Goal: Task Accomplishment & Management: Manage account settings

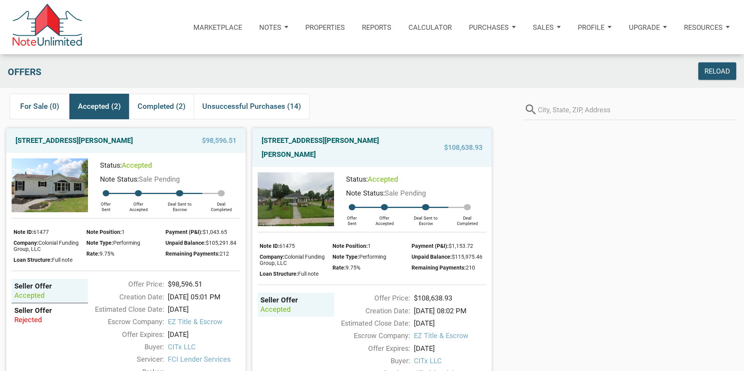
scroll to position [40, 0]
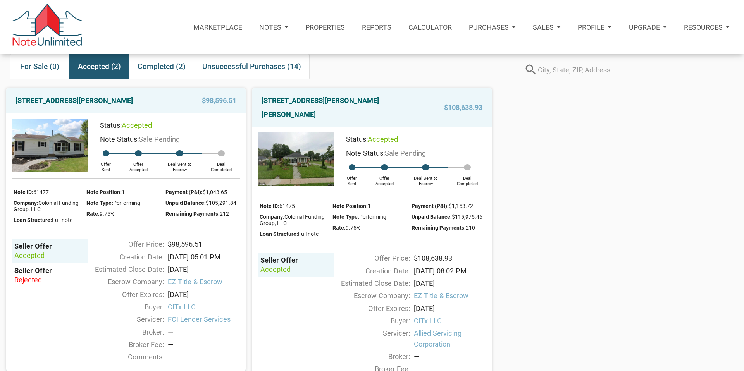
click at [270, 27] on p "Notes" at bounding box center [270, 27] width 22 height 8
click at [221, 53] on link "Dashboard" at bounding box center [250, 52] width 89 height 18
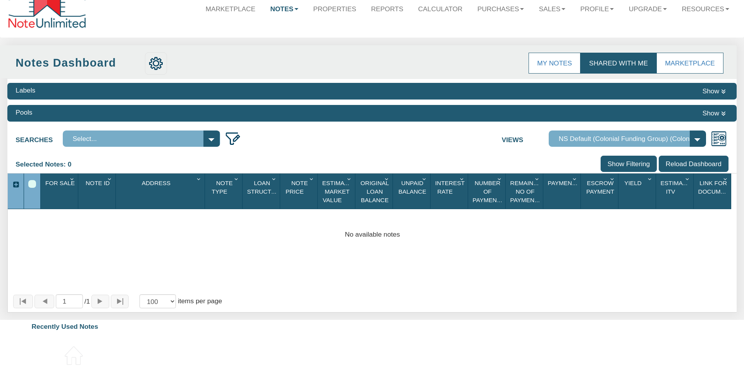
scroll to position [30, 0]
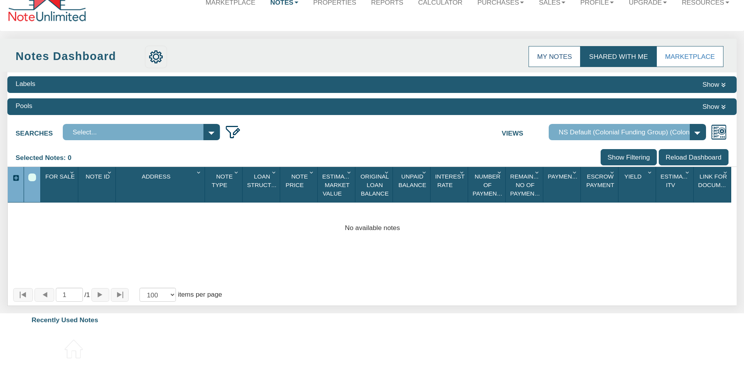
click at [555, 55] on link "My Notes" at bounding box center [554, 56] width 52 height 21
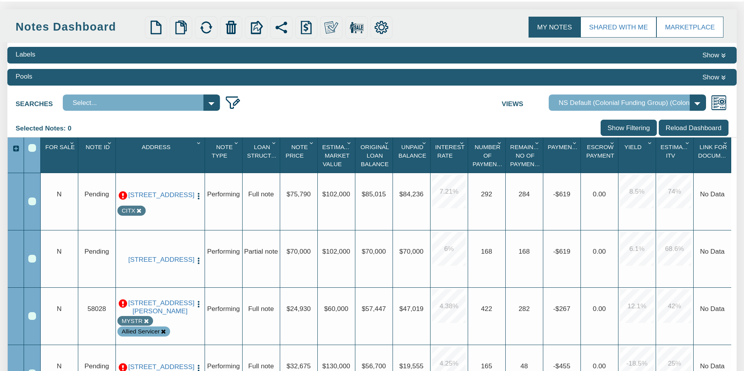
click at [698, 104] on select "Complete Default View NS Default (Colonial Funding Group) (Colonial Funding Gro…" at bounding box center [626, 102] width 157 height 16
select select "92"
click at [548, 111] on select "Complete Default View NS Default (Colonial Funding Group) (Colonial Funding Gro…" at bounding box center [626, 102] width 157 height 16
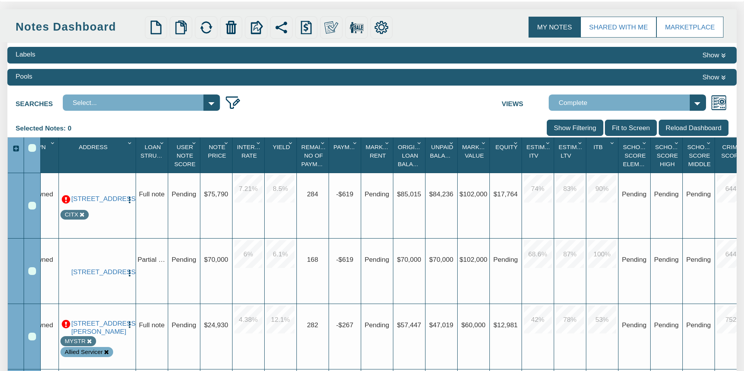
scroll to position [0, 50]
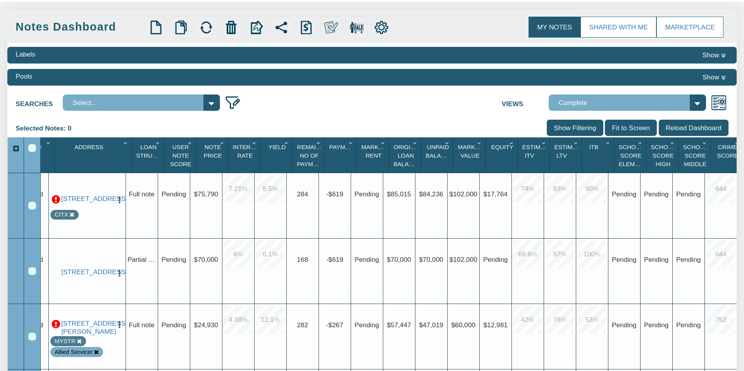
click at [639, 144] on icon "Column Menu" at bounding box center [640, 143] width 9 height 6
click at [614, 213] on button "Hide Column" at bounding box center [606, 213] width 67 height 16
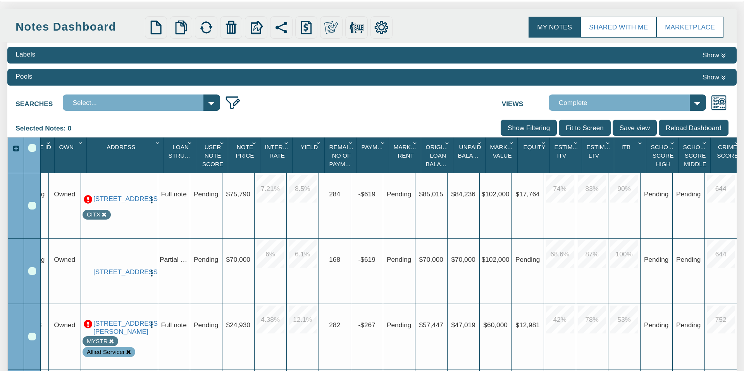
scroll to position [0, 18]
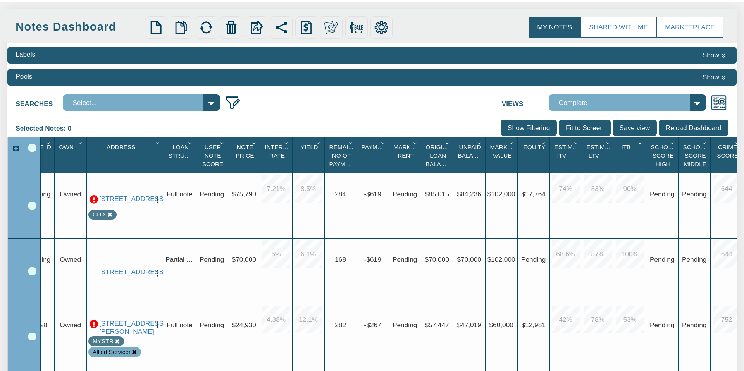
click at [671, 142] on icon "Column Menu" at bounding box center [672, 143] width 9 height 6
click at [644, 213] on button "Hide Column" at bounding box center [644, 213] width 67 height 16
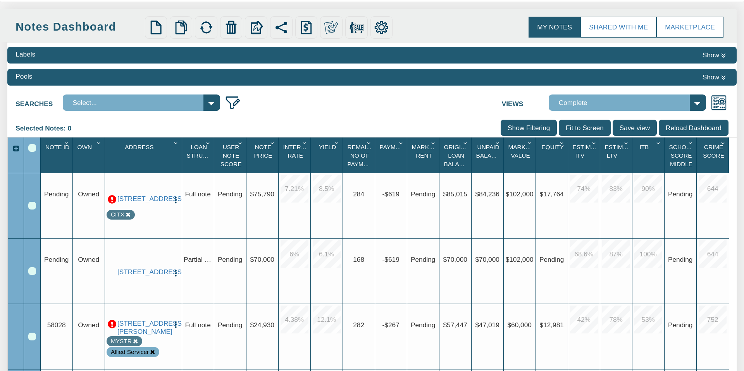
scroll to position [0, 0]
click at [690, 142] on icon "Column Menu" at bounding box center [690, 143] width 9 height 6
click at [660, 214] on button "Hide Column" at bounding box center [662, 213] width 67 height 16
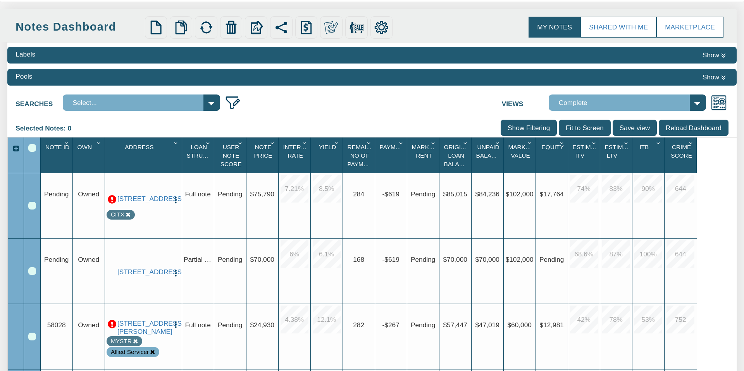
click at [690, 143] on icon "Column Menu" at bounding box center [691, 143] width 9 height 6
click at [670, 210] on button "Hide Column" at bounding box center [662, 213] width 67 height 16
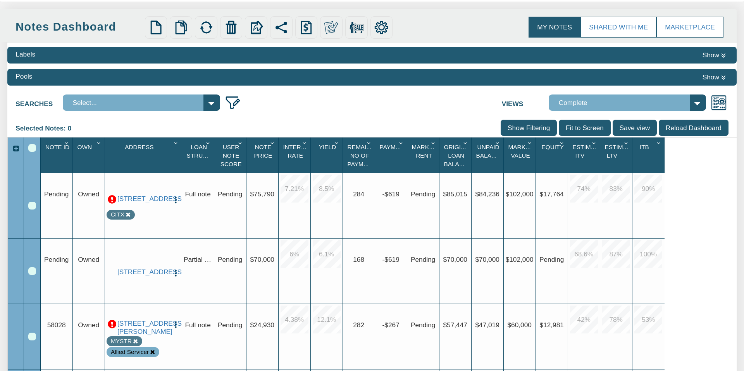
click at [589, 127] on input "Fit to Screen" at bounding box center [584, 128] width 52 height 16
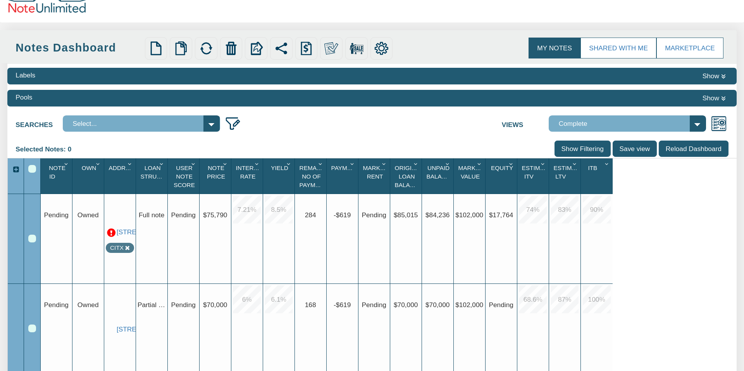
scroll to position [36, 0]
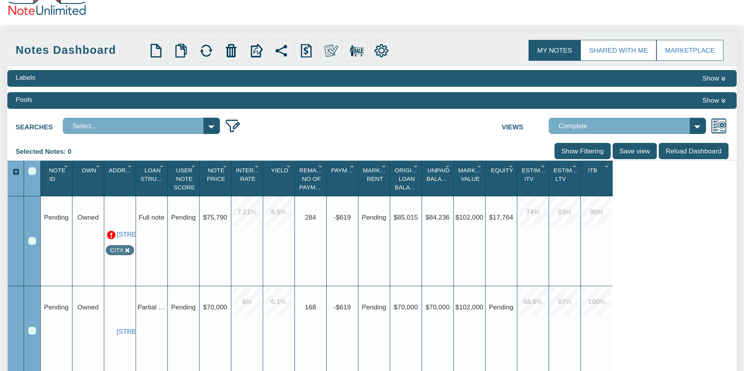
scroll to position [32, 0]
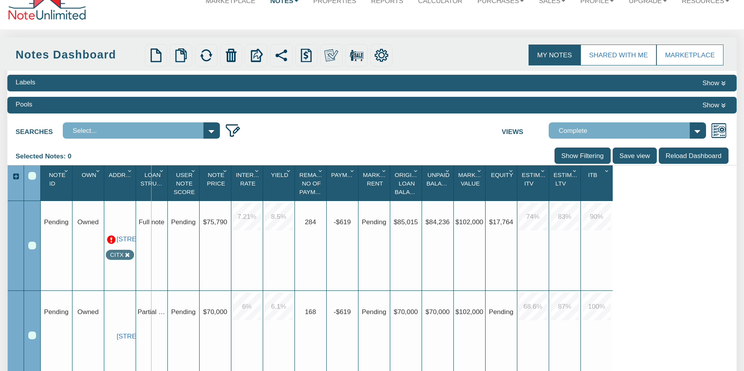
drag, startPoint x: 136, startPoint y: 184, endPoint x: 151, endPoint y: 184, distance: 14.3
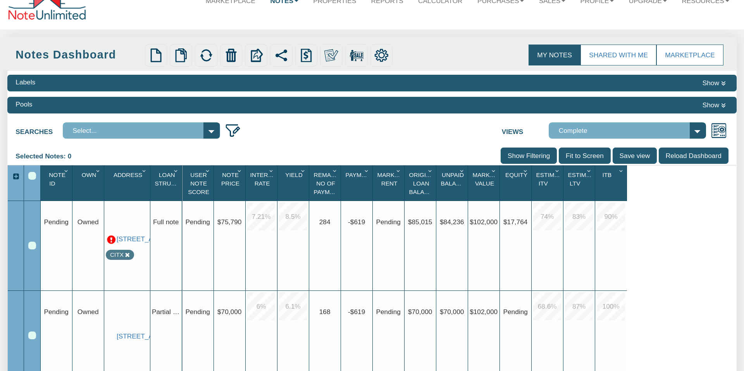
drag, startPoint x: 150, startPoint y: 184, endPoint x: 182, endPoint y: 182, distance: 31.4
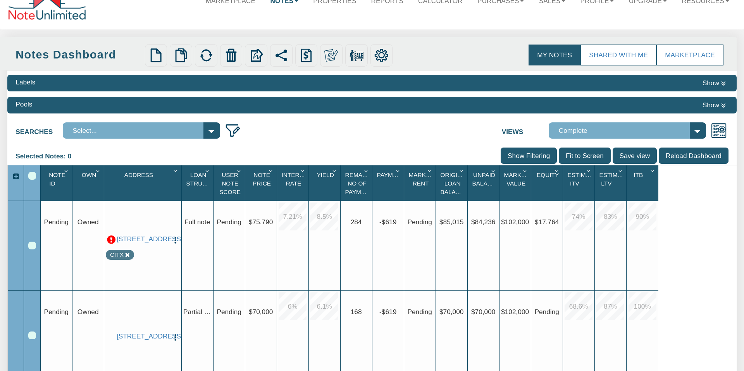
click at [173, 236] on img "button" at bounding box center [175, 240] width 8 height 8
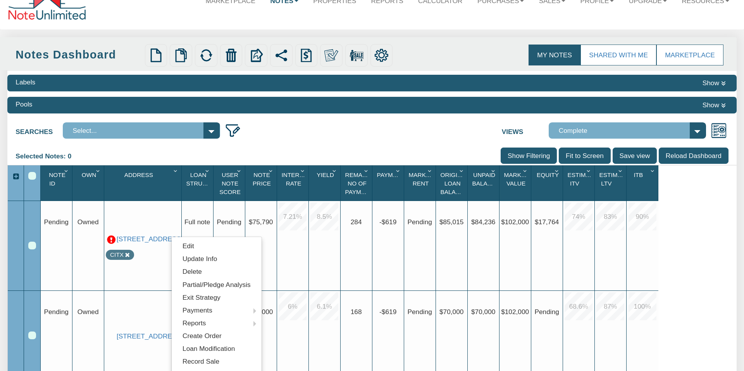
click at [168, 208] on div "11723 Us Highway 231, ROCKFORD, AL, 35136 CITX" at bounding box center [143, 248] width 74 height 90
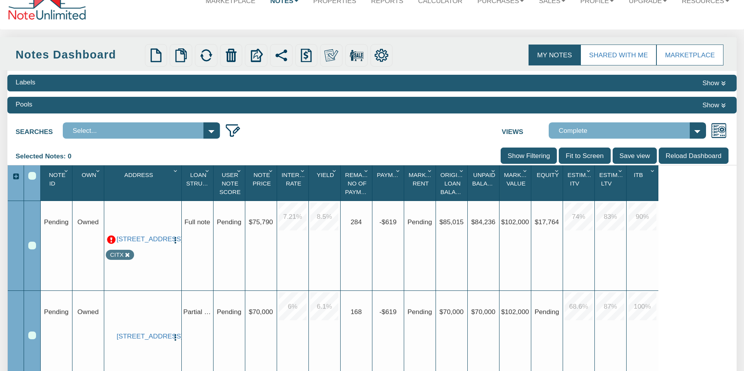
click at [196, 211] on div "Upgrade Full note" at bounding box center [198, 246] width 32 height 90
drag, startPoint x: 241, startPoint y: 219, endPoint x: 246, endPoint y: 219, distance: 5.0
click at [241, 219] on span "Pending" at bounding box center [228, 222] width 24 height 8
click at [261, 219] on span "$75,790" at bounding box center [261, 222] width 24 height 8
drag, startPoint x: 277, startPoint y: 185, endPoint x: 283, endPoint y: 185, distance: 6.2
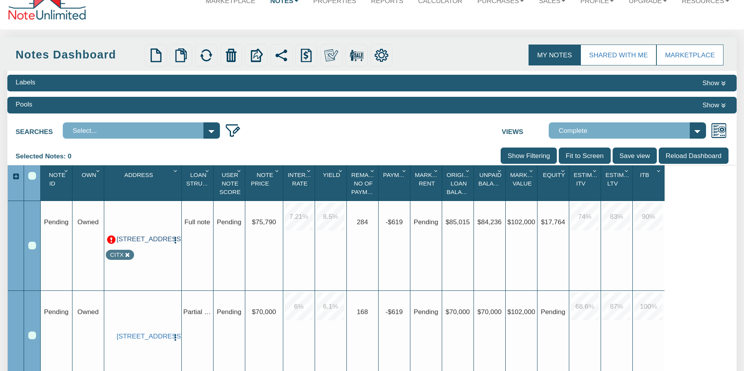
click at [146, 243] on link "11723 Us Highway 231, ROCKFORD, AL, 35136" at bounding box center [143, 239] width 52 height 8
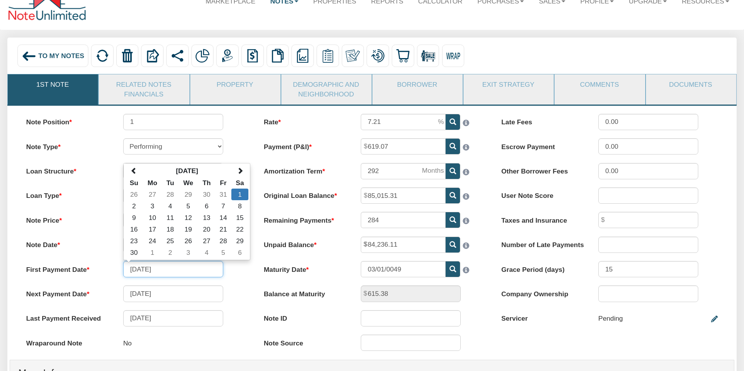
scroll to position [32, 0]
drag, startPoint x: 165, startPoint y: 269, endPoint x: 157, endPoint y: 268, distance: 8.2
click at [157, 268] on input "09/01/2007" at bounding box center [173, 269] width 100 height 16
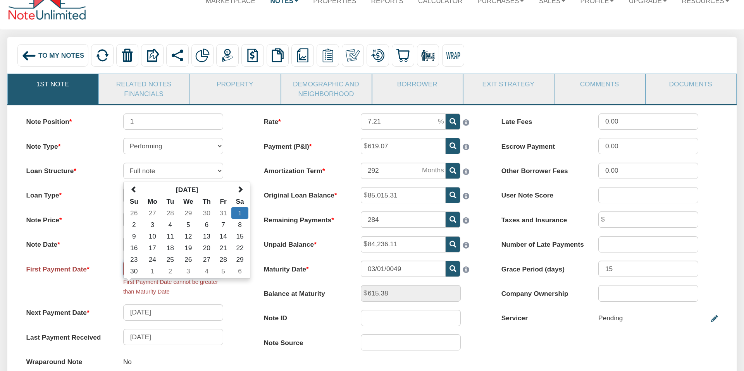
type input "09/01/2021"
click at [234, 294] on div "First Payment Date 09/01/2021 September 2007 Su Mo Tu We Th Fr Sa 26 27 28 29 3…" at bounding box center [134, 279] width 233 height 36
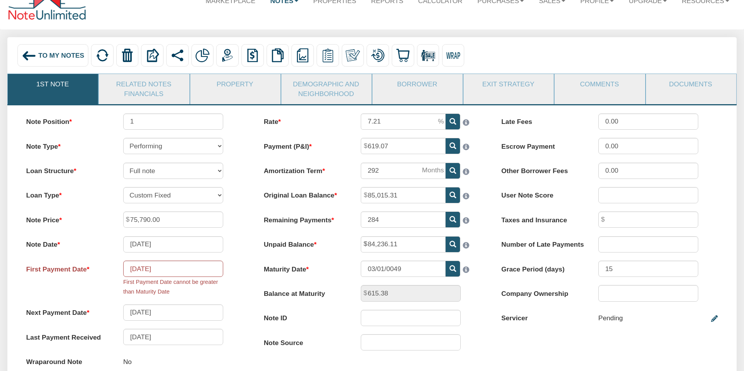
click at [29, 57] on img at bounding box center [29, 55] width 15 height 15
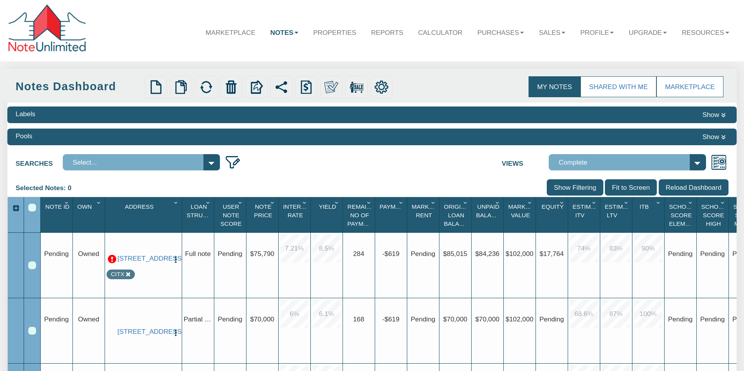
scroll to position [0, 50]
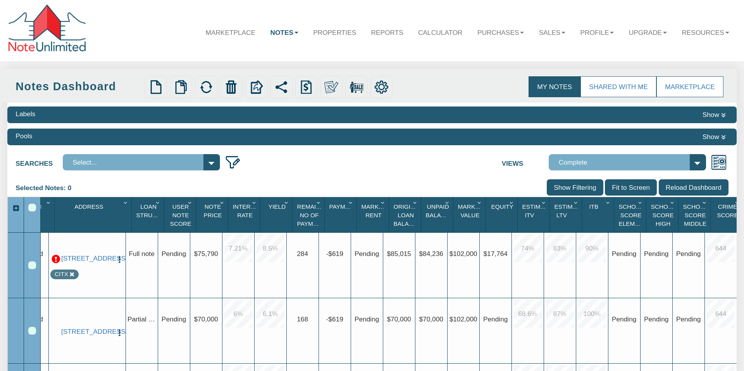
click at [638, 201] on icon "Column Menu" at bounding box center [640, 202] width 9 height 6
click at [609, 272] on button "Hide Column" at bounding box center [606, 273] width 67 height 16
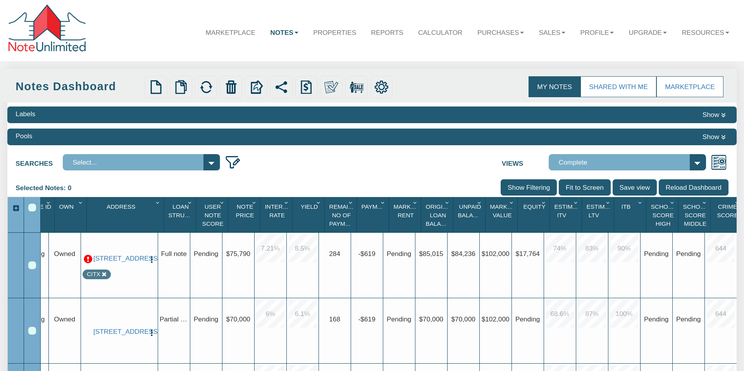
click at [671, 202] on icon "Column Menu" at bounding box center [672, 202] width 9 height 6
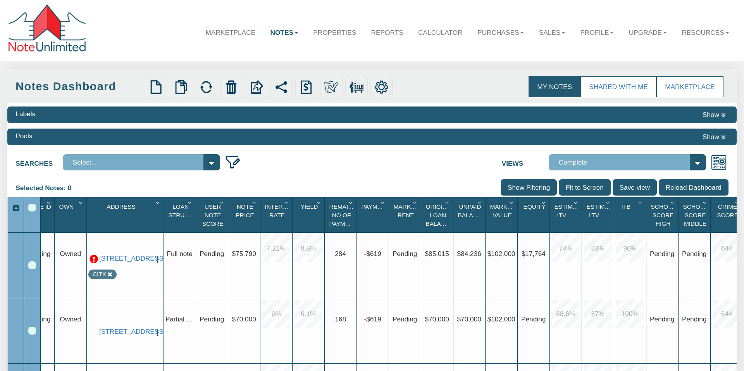
click at [672, 202] on icon "Column Menu" at bounding box center [672, 202] width 9 height 6
drag, startPoint x: 651, startPoint y: 272, endPoint x: 702, endPoint y: 201, distance: 87.7
click at [651, 272] on button "Hide Column" at bounding box center [644, 273] width 67 height 16
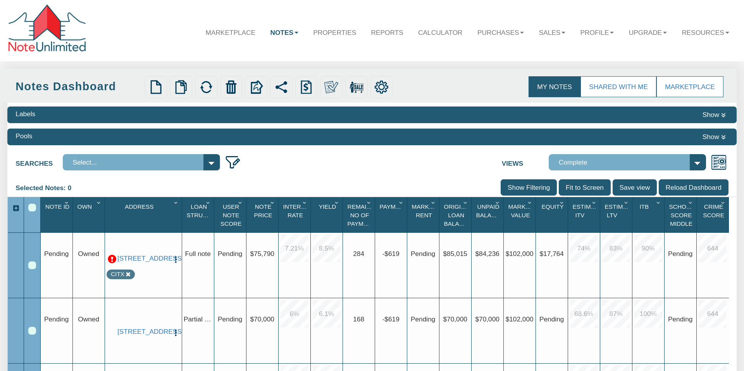
click at [689, 203] on icon "Column Menu" at bounding box center [690, 202] width 9 height 6
click at [691, 202] on icon "Column Menu" at bounding box center [690, 202] width 9 height 6
click at [675, 271] on button "Hide Column" at bounding box center [662, 273] width 67 height 16
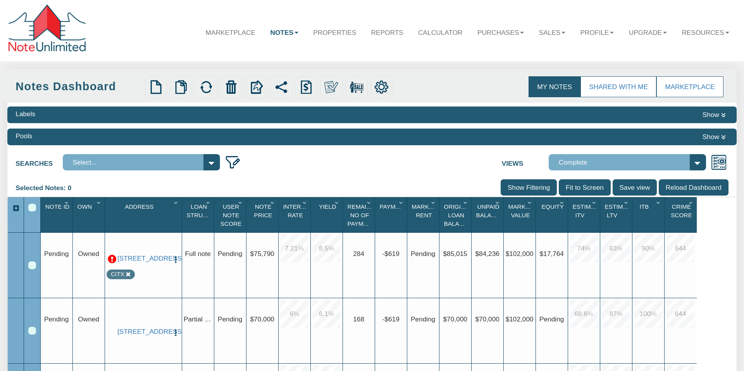
click at [692, 203] on icon "Column Menu" at bounding box center [691, 202] width 9 height 6
click at [673, 273] on button "Hide Column" at bounding box center [662, 273] width 67 height 16
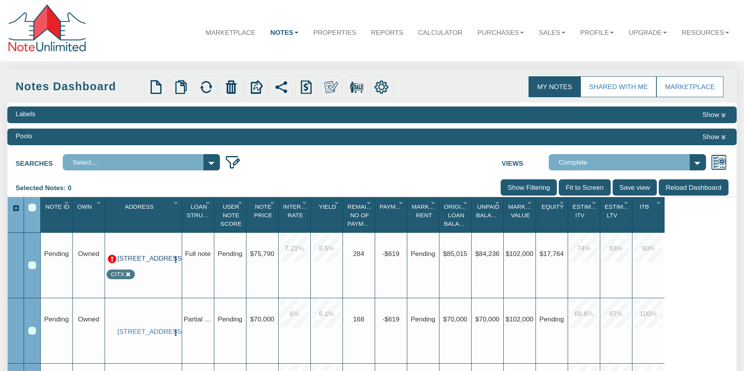
click at [141, 257] on link "11723 Us Highway 231, ROCKFORD, AL, 35136" at bounding box center [143, 258] width 52 height 8
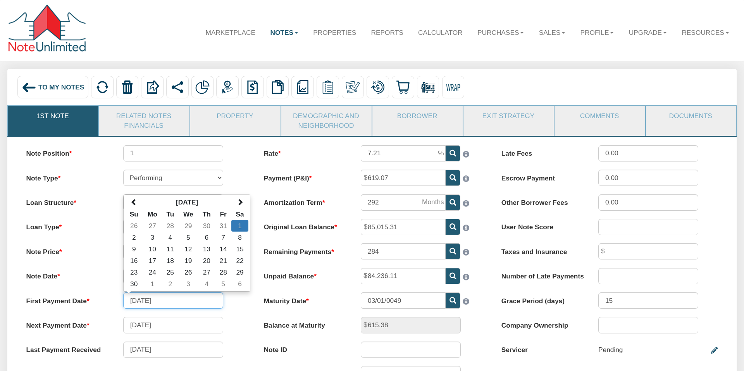
drag, startPoint x: 130, startPoint y: 298, endPoint x: 113, endPoint y: 297, distance: 17.1
click at [113, 297] on div "First Payment Date 09/01/2007 September 2007 Su Mo Tu We Th Fr Sa 26 27 28 29 3…" at bounding box center [134, 300] width 233 height 16
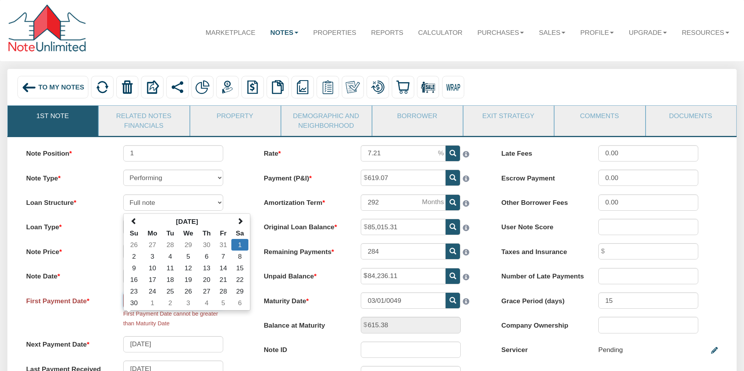
type input "06/01/2021"
click at [245, 324] on div "First Payment Date 06/01/2021 September 2007 Su Mo Tu We Th Fr Sa 26 27 28 29 3…" at bounding box center [134, 310] width 233 height 36
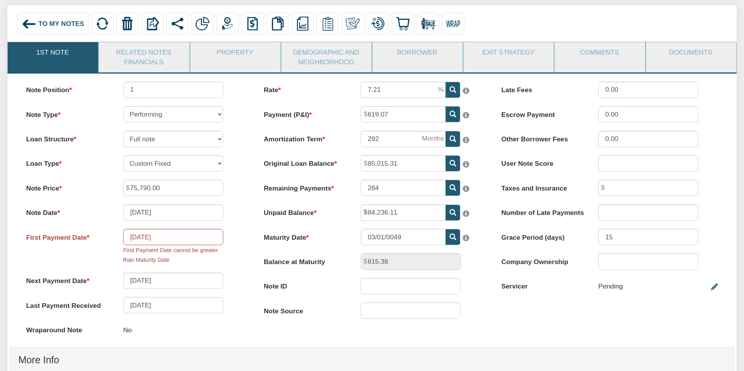
scroll to position [59, 0]
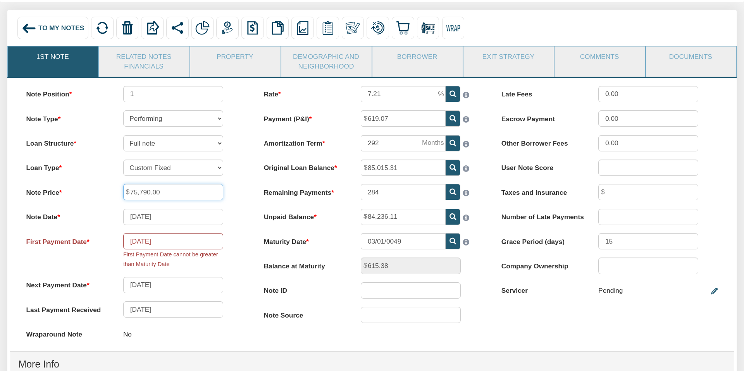
drag, startPoint x: 160, startPoint y: 191, endPoint x: 125, endPoint y: 191, distance: 34.5
click at [125, 191] on div "75,790.00" at bounding box center [173, 192] width 116 height 16
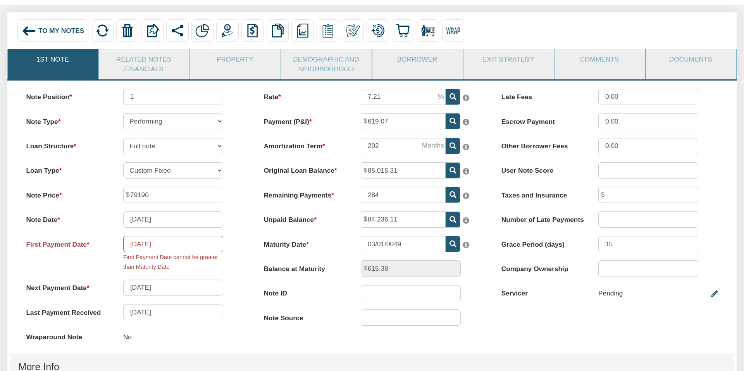
click at [242, 202] on div "Note Price 79190" at bounding box center [134, 195] width 233 height 16
type input "79,190.00"
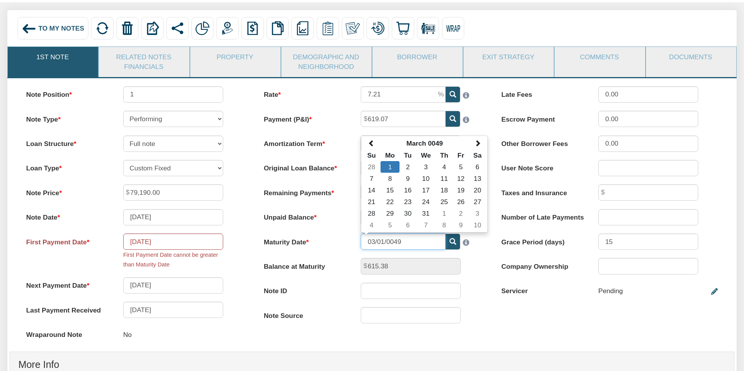
drag, startPoint x: 390, startPoint y: 242, endPoint x: 393, endPoint y: 245, distance: 4.9
click at [390, 242] on input "03/01/0049" at bounding box center [403, 242] width 85 height 16
click at [393, 241] on input "03/01/0049" at bounding box center [403, 242] width 85 height 16
type input "03/01/2049"
click at [473, 268] on div "Balance at Maturity 615.38" at bounding box center [372, 266] width 233 height 16
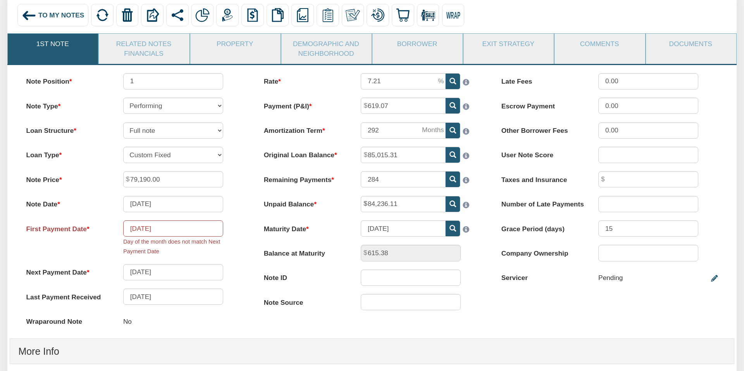
scroll to position [75, 0]
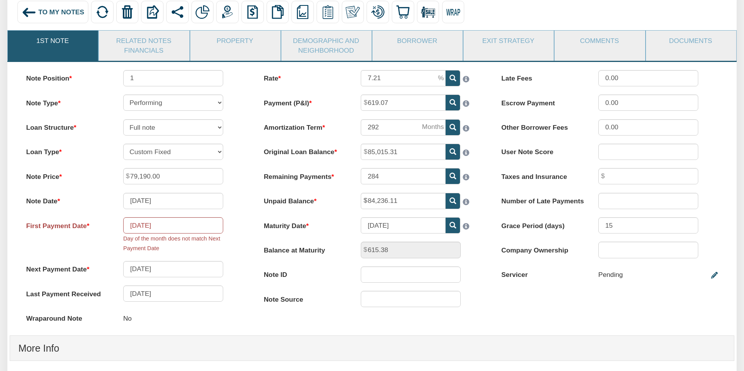
click at [182, 249] on div "Day of the month does not match Next Payment Date" at bounding box center [173, 243] width 100 height 19
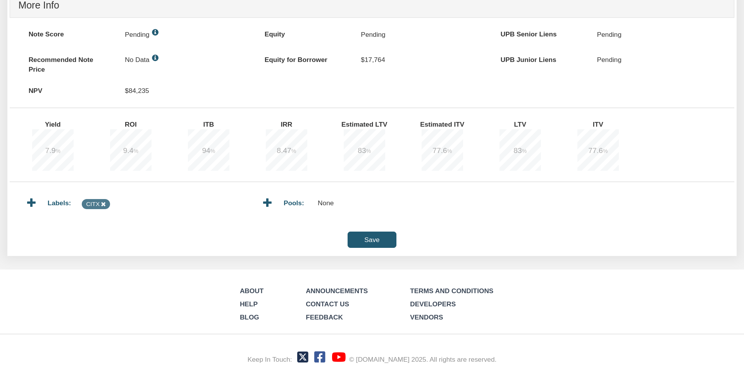
scroll to position [419, 0]
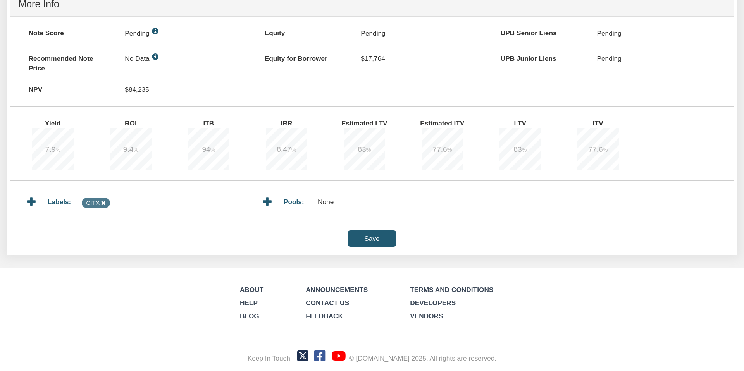
click at [372, 237] on input "Save" at bounding box center [371, 238] width 49 height 16
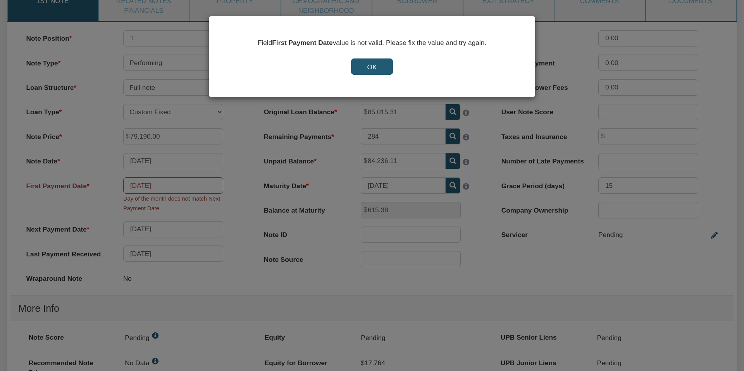
click at [377, 67] on input "OK" at bounding box center [371, 66] width 41 height 16
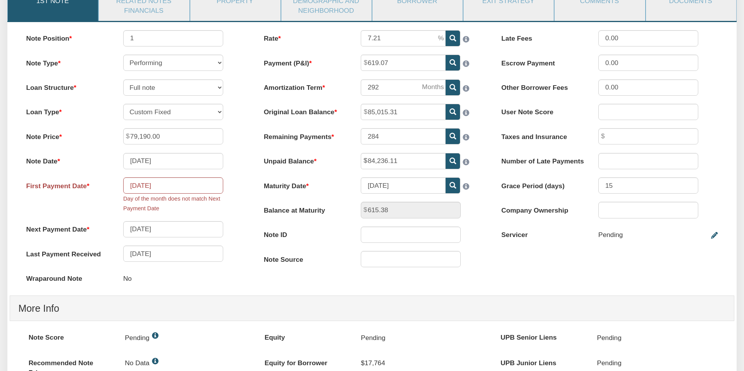
drag, startPoint x: 239, startPoint y: 180, endPoint x: 246, endPoint y: 179, distance: 7.1
click at [239, 180] on div "First Payment Date 06/01/2021 Day of the month does not match Next Payment Date" at bounding box center [134, 195] width 233 height 36
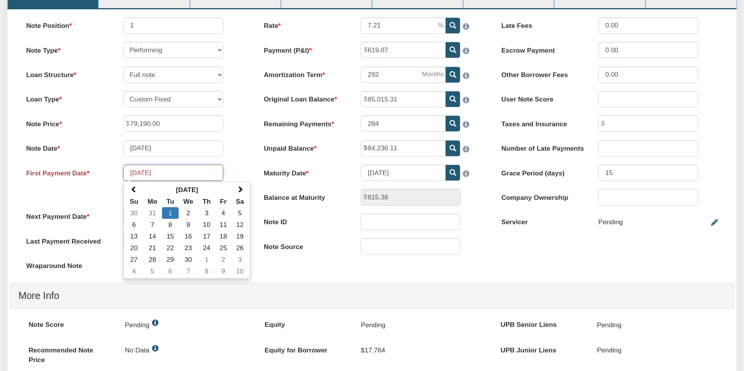
drag, startPoint x: 166, startPoint y: 171, endPoint x: 149, endPoint y: 173, distance: 17.2
click at [149, 173] on input "06/01/2021" at bounding box center [173, 173] width 100 height 16
click at [137, 172] on input "06/01/2007" at bounding box center [173, 173] width 100 height 16
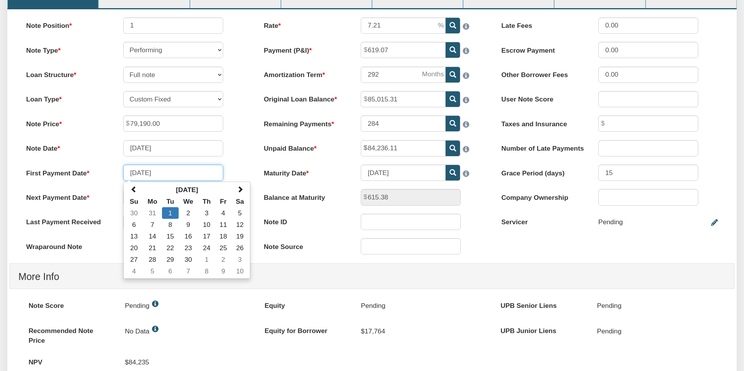
type input "08/01/2007"
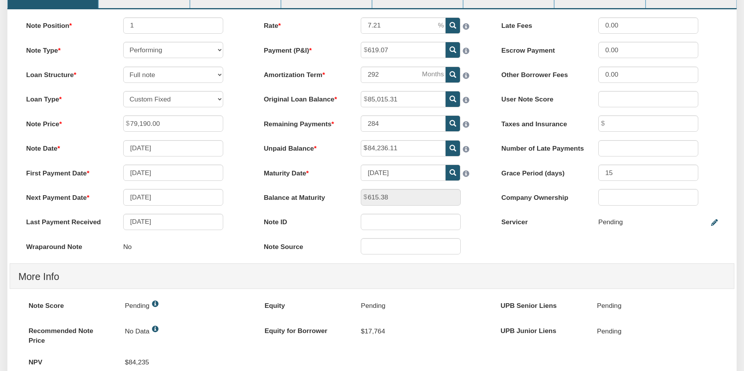
click at [239, 158] on div "Note Position 1 Note Type Performing Forthcoming Non-Performing REO Sub-Perform…" at bounding box center [133, 140] width 237 height 246
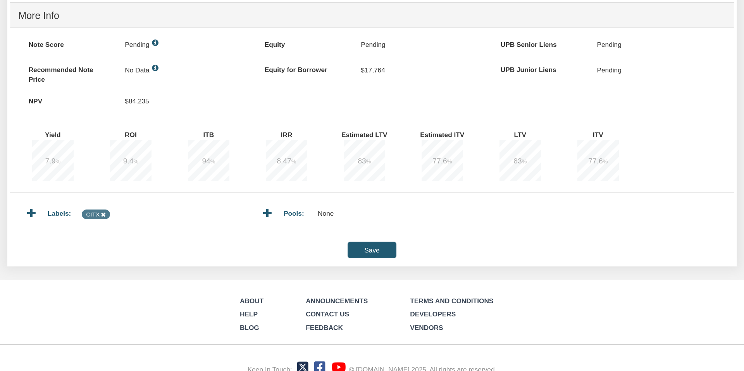
scroll to position [400, 0]
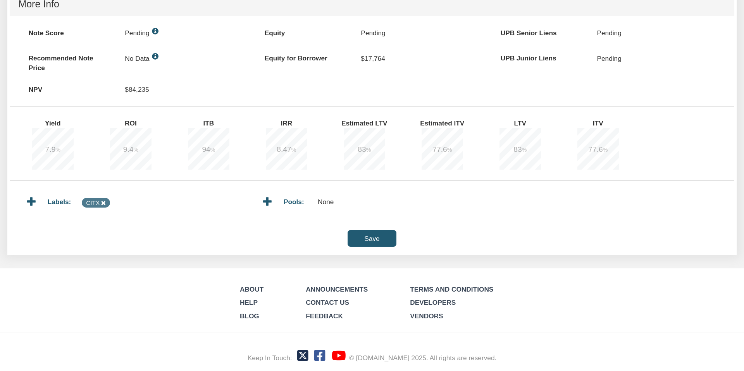
click at [370, 238] on input "Save" at bounding box center [371, 238] width 49 height 16
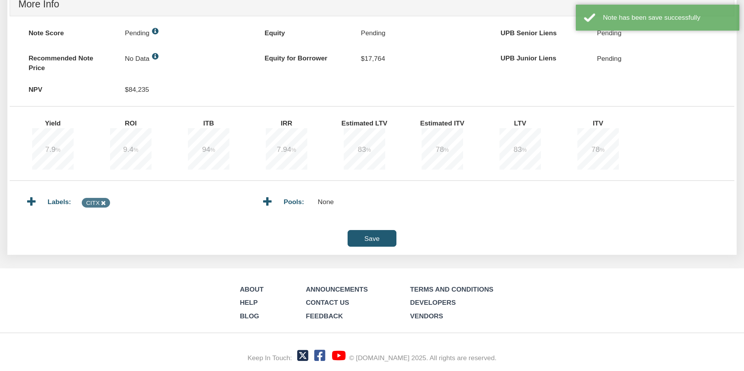
type input "615.36"
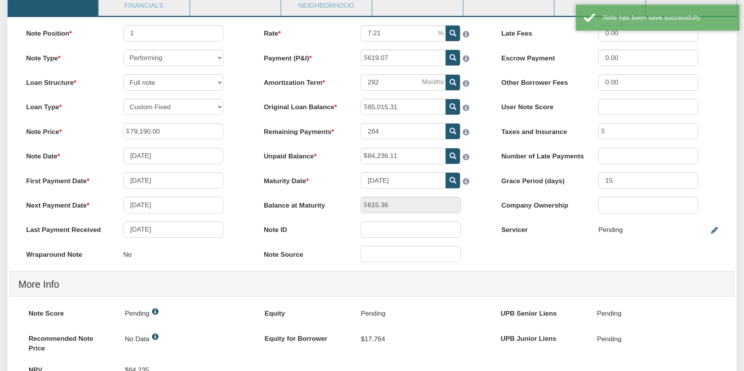
scroll to position [0, 0]
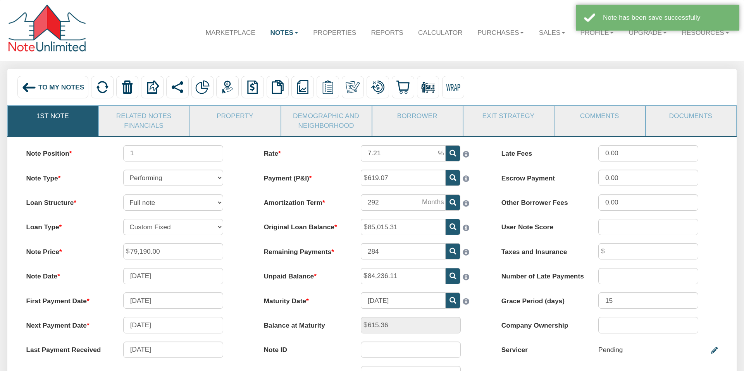
click at [27, 86] on img at bounding box center [29, 87] width 15 height 15
